Goal: Task Accomplishment & Management: Complete application form

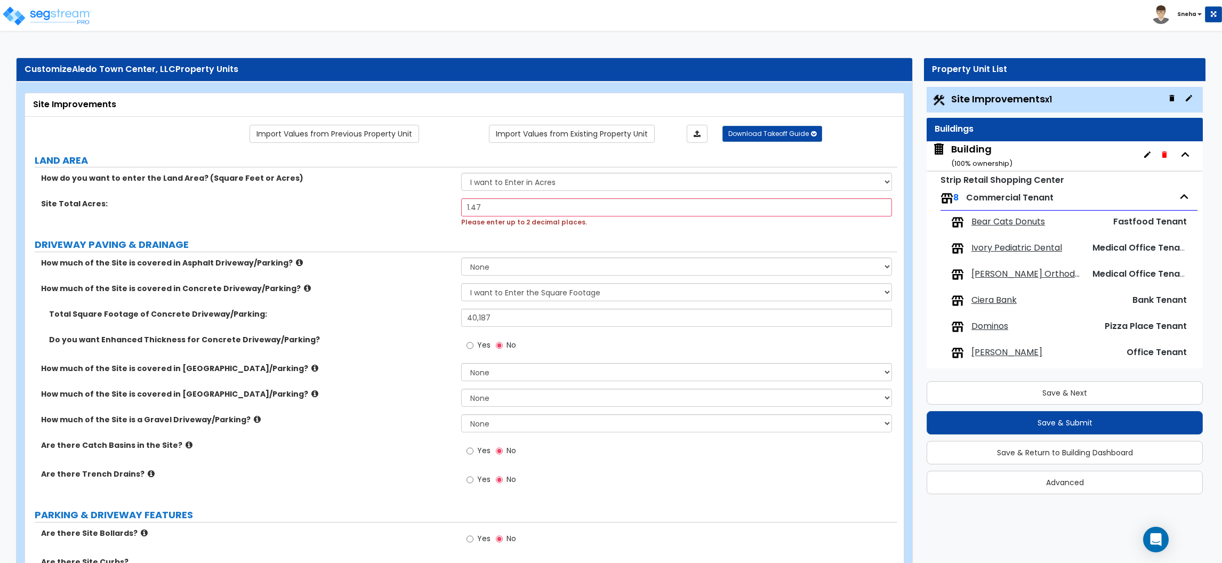
select select "2"
select select "1"
select select "2"
select select "1"
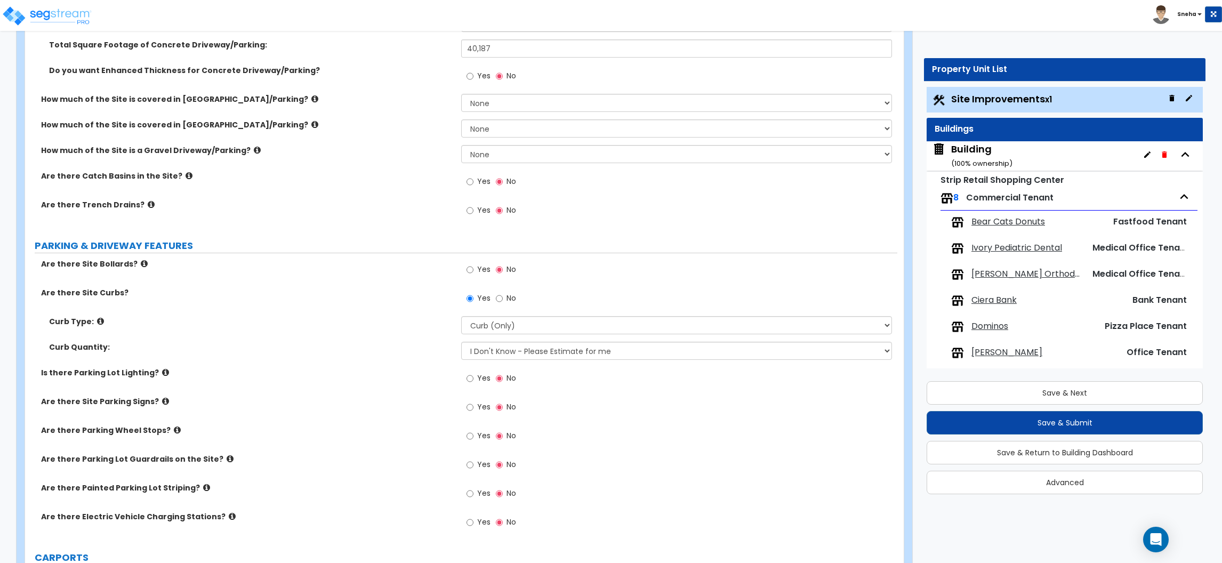
scroll to position [320, 0]
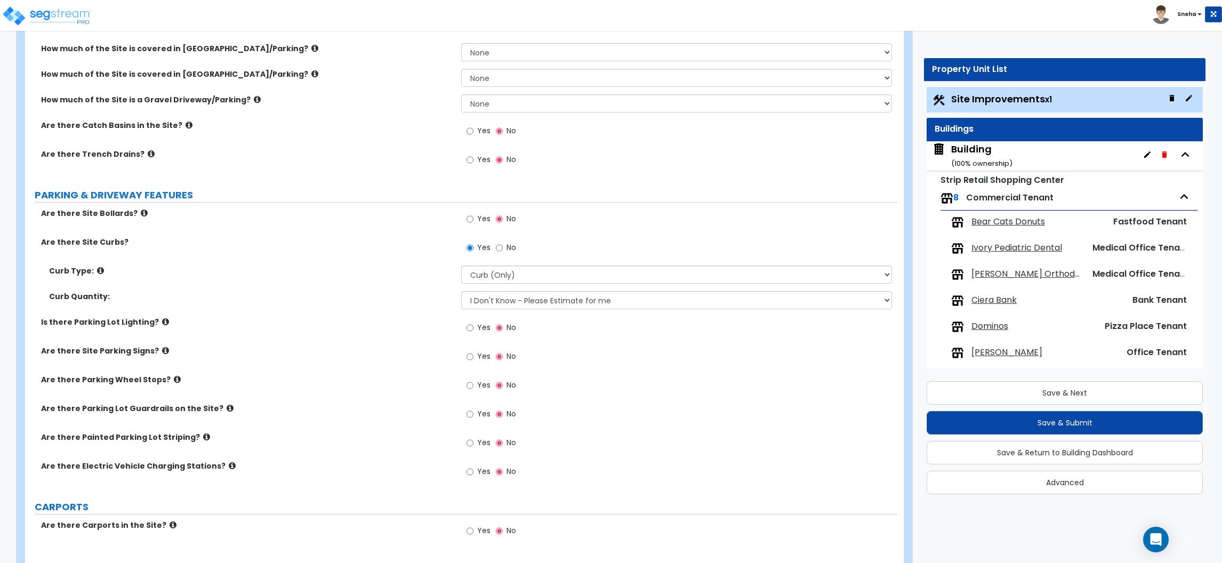
click at [179, 391] on div "Are there Parking Wheel Stops? Yes No" at bounding box center [461, 388] width 872 height 29
click at [471, 443] on input "Yes" at bounding box center [469, 443] width 7 height 12
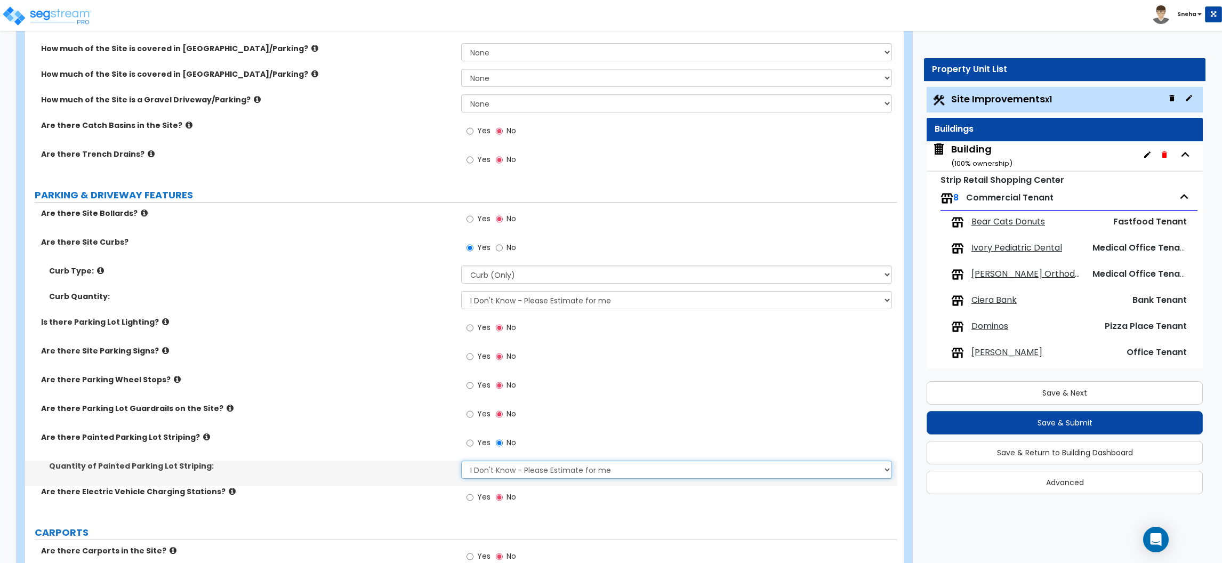
click at [473, 470] on select "I Don't Know - Please Estimate for me I Want to Enter the Number of Parking Spa…" at bounding box center [676, 470] width 431 height 18
select select "1"
click at [461, 461] on select "I Don't Know - Please Estimate for me I Want to Enter the Number of Parking Spa…" at bounding box center [676, 470] width 431 height 18
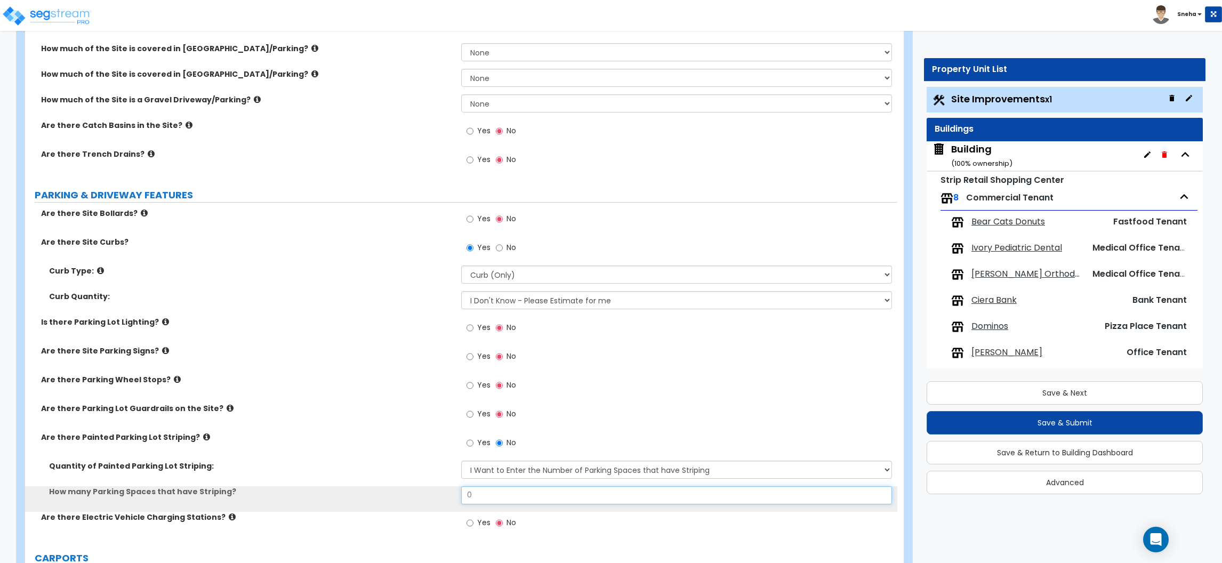
drag, startPoint x: 475, startPoint y: 491, endPoint x: 456, endPoint y: 491, distance: 19.2
click at [456, 491] on div "How many Parking Spaces that have Striping? 0" at bounding box center [461, 499] width 872 height 26
click at [461, 488] on input "70" at bounding box center [676, 495] width 431 height 18
type input "70"
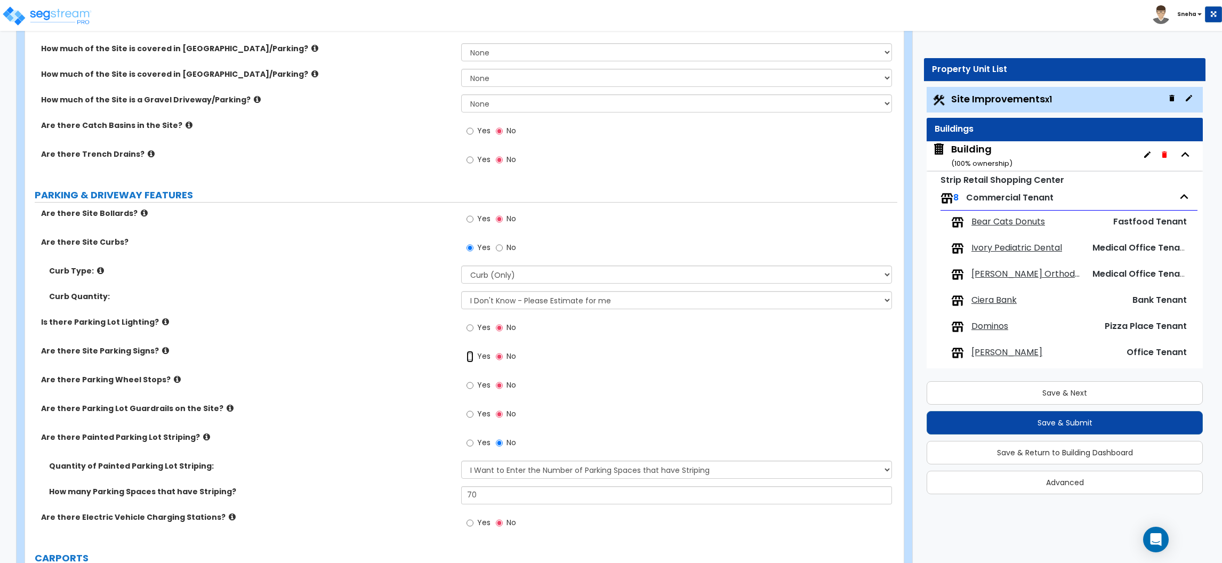
click at [472, 359] on input "Yes" at bounding box center [469, 357] width 7 height 12
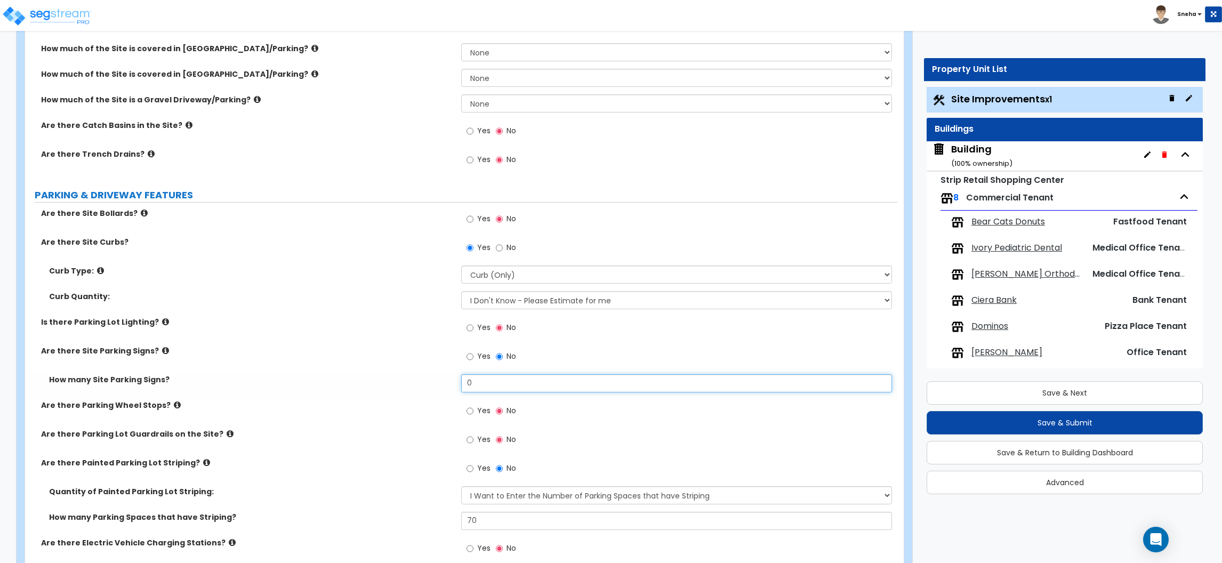
drag, startPoint x: 473, startPoint y: 385, endPoint x: 465, endPoint y: 388, distance: 8.6
click at [465, 388] on input "0" at bounding box center [676, 383] width 431 height 18
click at [465, 388] on input "4" at bounding box center [676, 383] width 431 height 18
type input "4"
click at [433, 396] on div "How many Site Parking Signs? 4" at bounding box center [461, 387] width 872 height 26
